Goal: Task Accomplishment & Management: Manage account settings

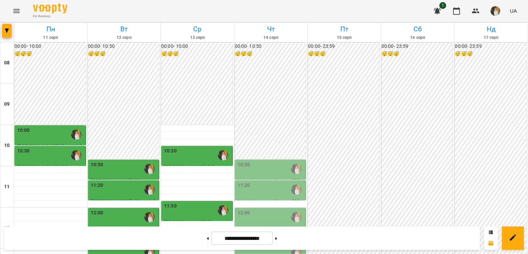
scroll to position [171, 0]
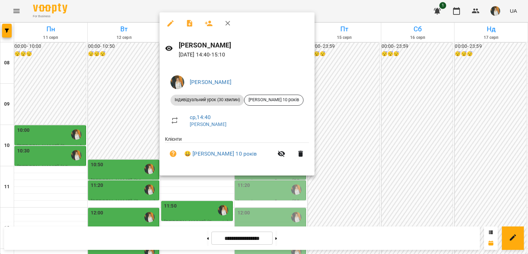
click at [126, 87] on div at bounding box center [264, 127] width 528 height 254
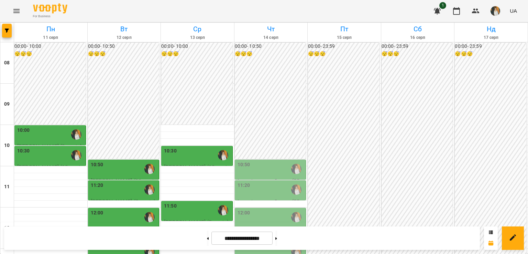
scroll to position [122, 0]
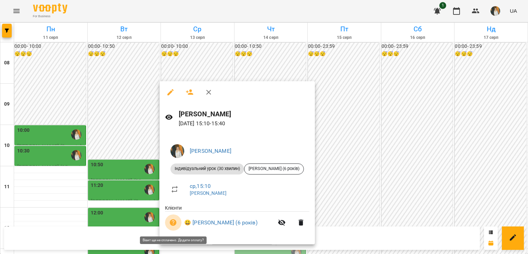
click at [173, 223] on icon "button" at bounding box center [173, 222] width 8 height 8
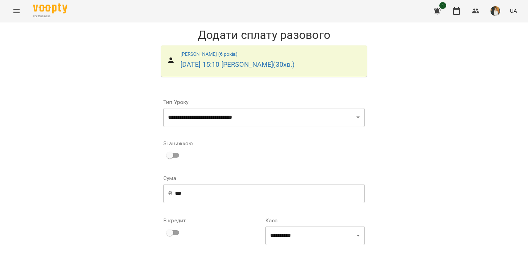
scroll to position [41, 0]
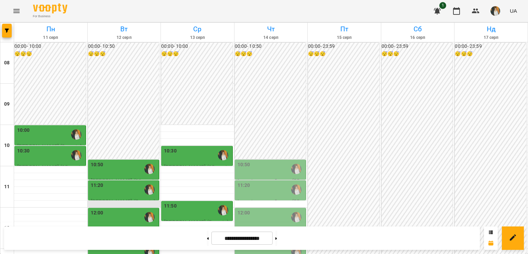
scroll to position [143, 0]
click at [173, 230] on div "12:30" at bounding box center [170, 238] width 13 height 16
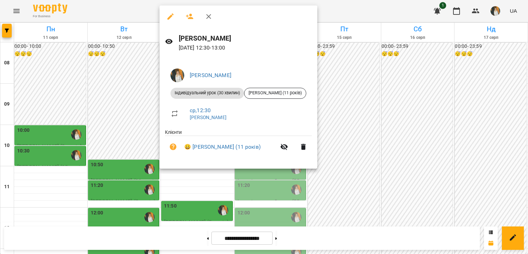
click at [97, 74] on div at bounding box center [264, 127] width 528 height 254
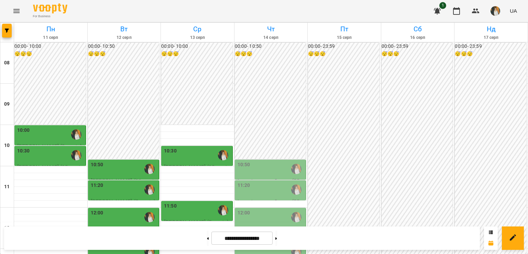
click at [191, 202] on div "11:50" at bounding box center [197, 210] width 67 height 16
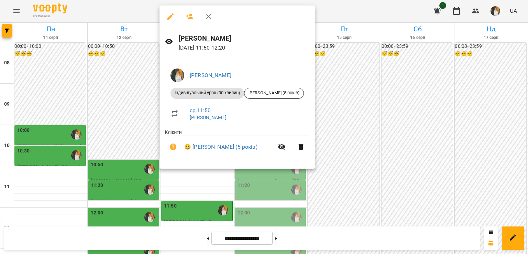
click at [102, 75] on div at bounding box center [264, 127] width 528 height 254
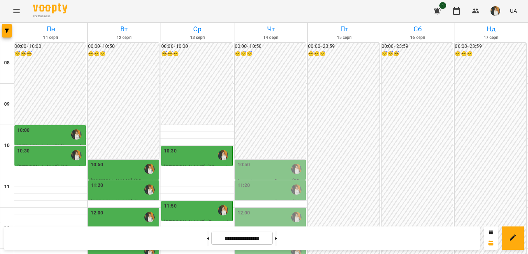
scroll to position [166, 0]
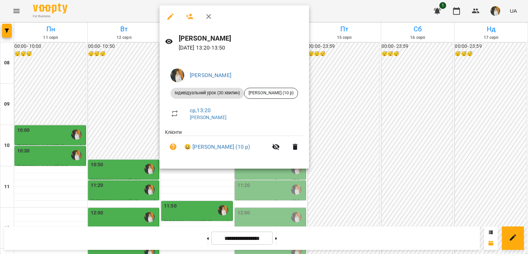
click at [117, 93] on div at bounding box center [264, 127] width 528 height 254
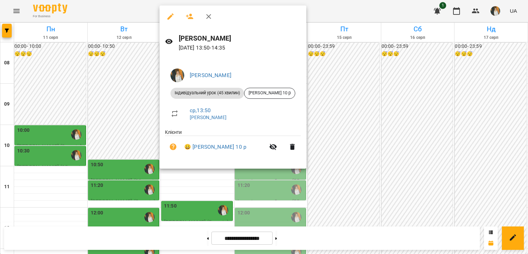
click at [154, 117] on div at bounding box center [264, 127] width 528 height 254
